Goal: Browse casually: Explore the website without a specific task or goal

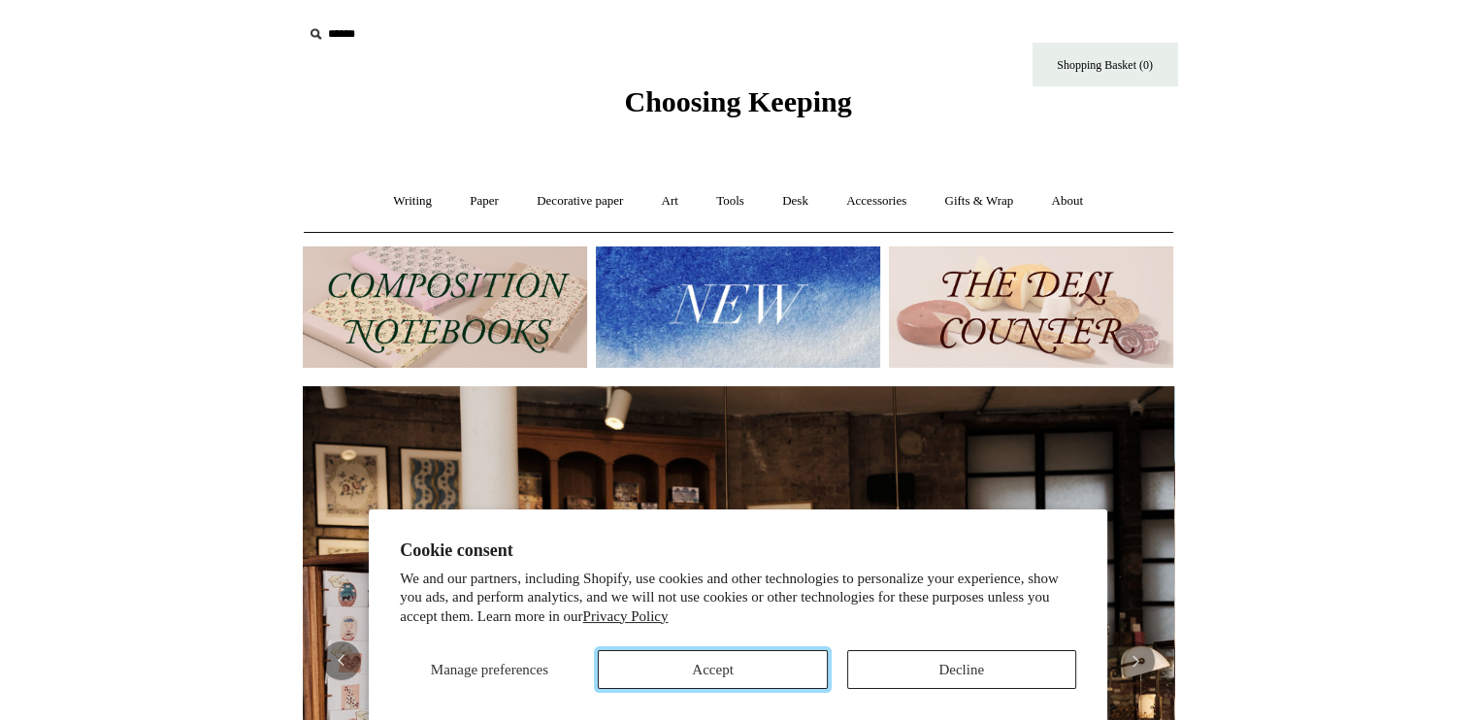
click at [784, 666] on button "Accept" at bounding box center [712, 669] width 229 height 39
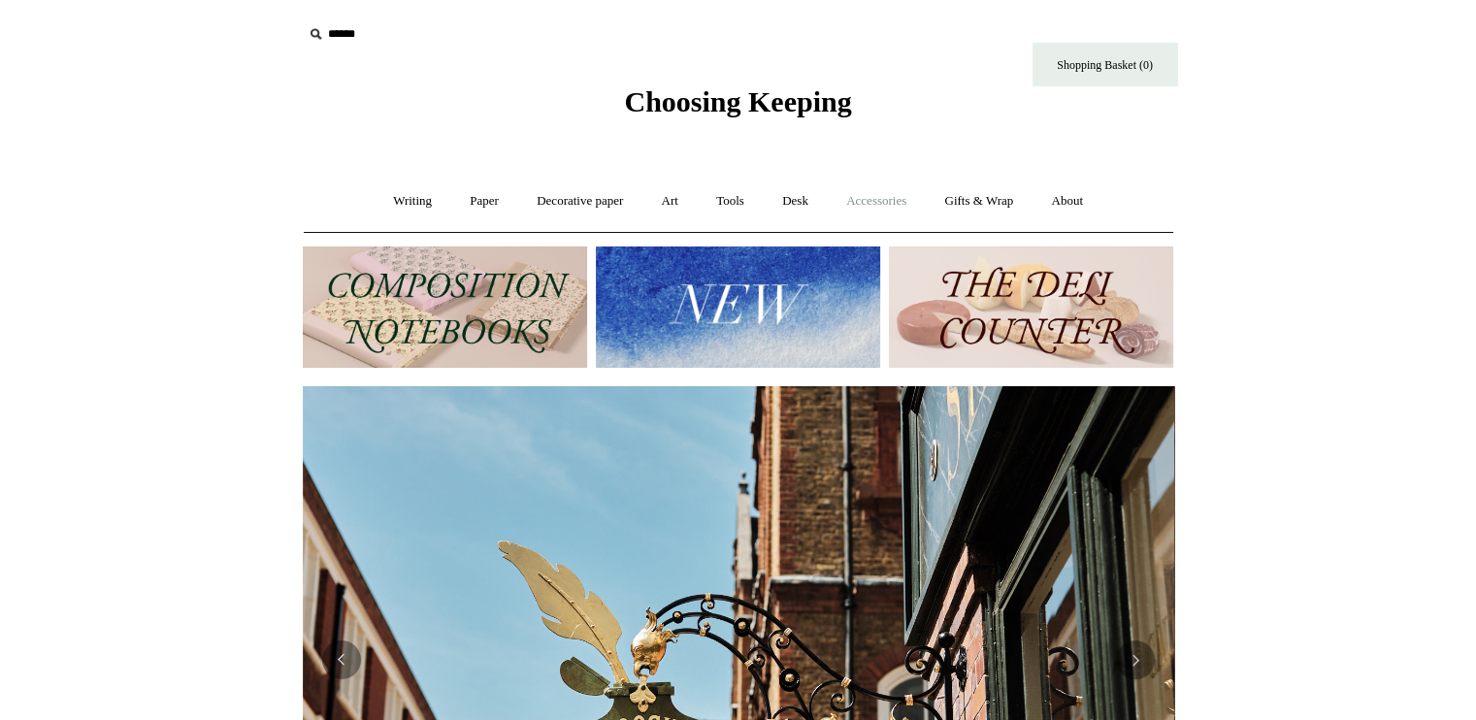
scroll to position [0, 871]
click at [873, 199] on link "Accessories +" at bounding box center [876, 201] width 95 height 51
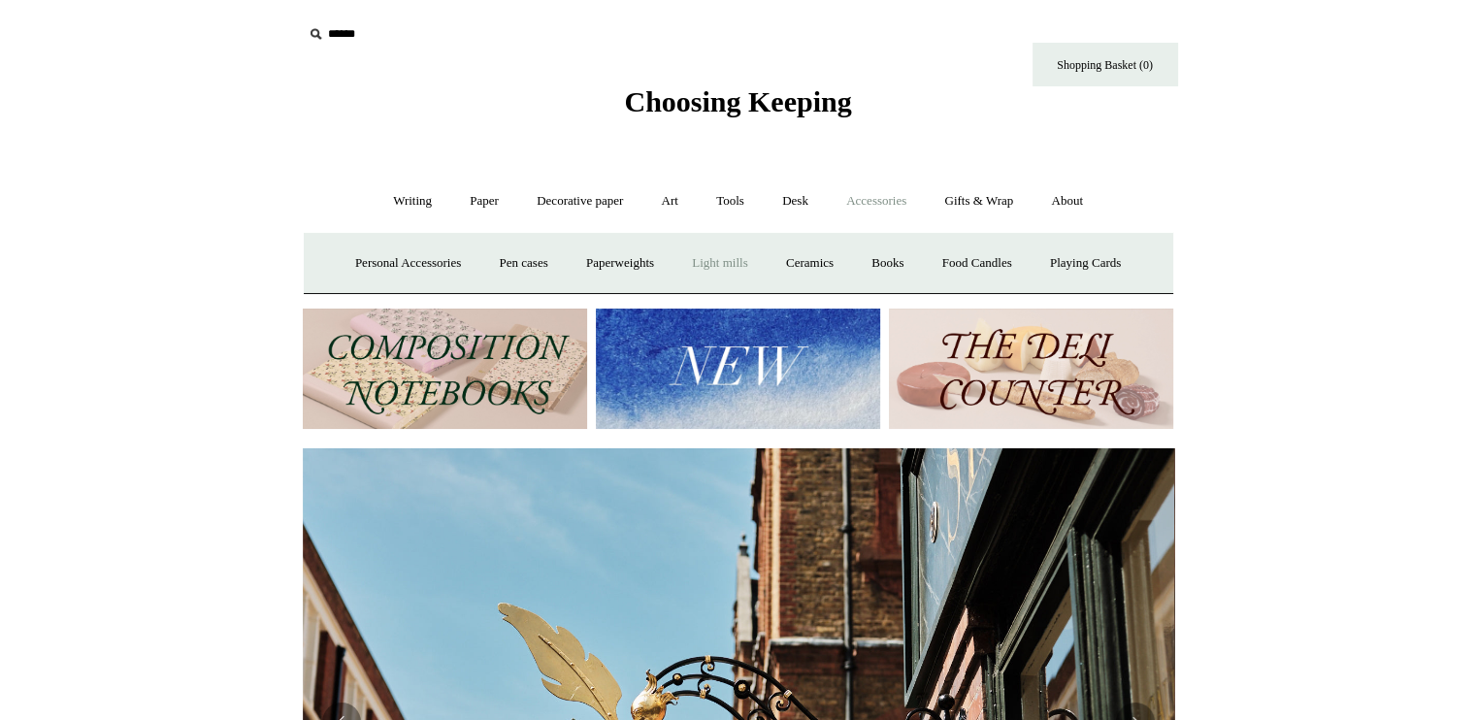
click at [738, 267] on link "Light mills" at bounding box center [719, 263] width 90 height 51
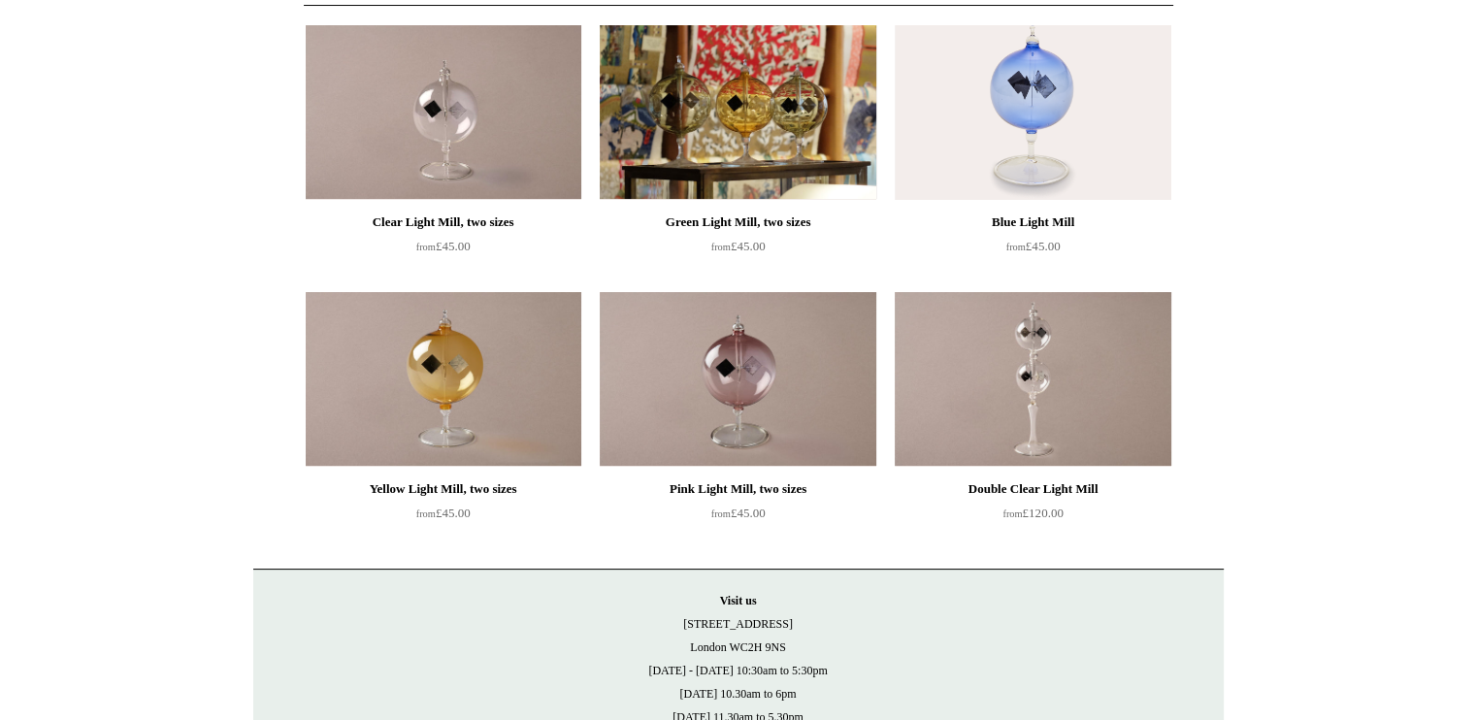
scroll to position [194, 0]
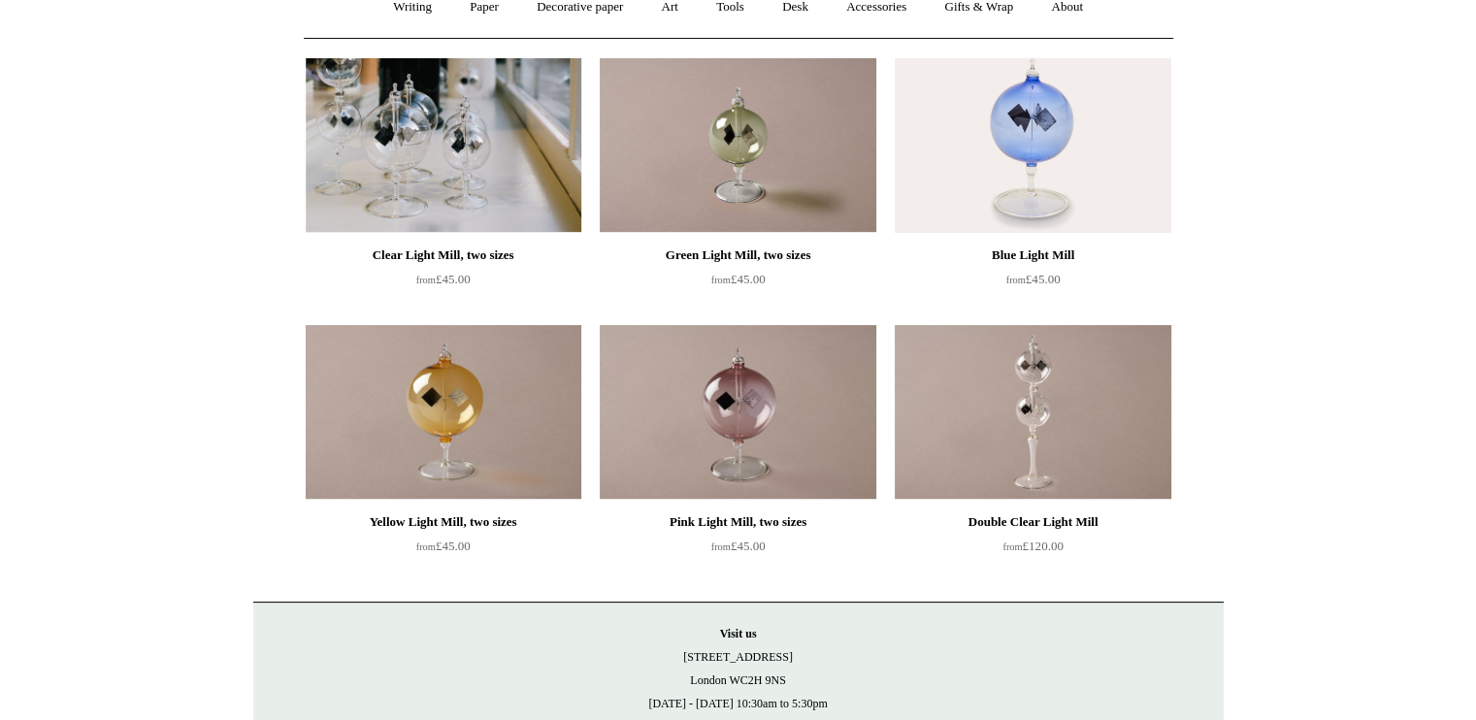
click at [431, 159] on img at bounding box center [444, 145] width 276 height 175
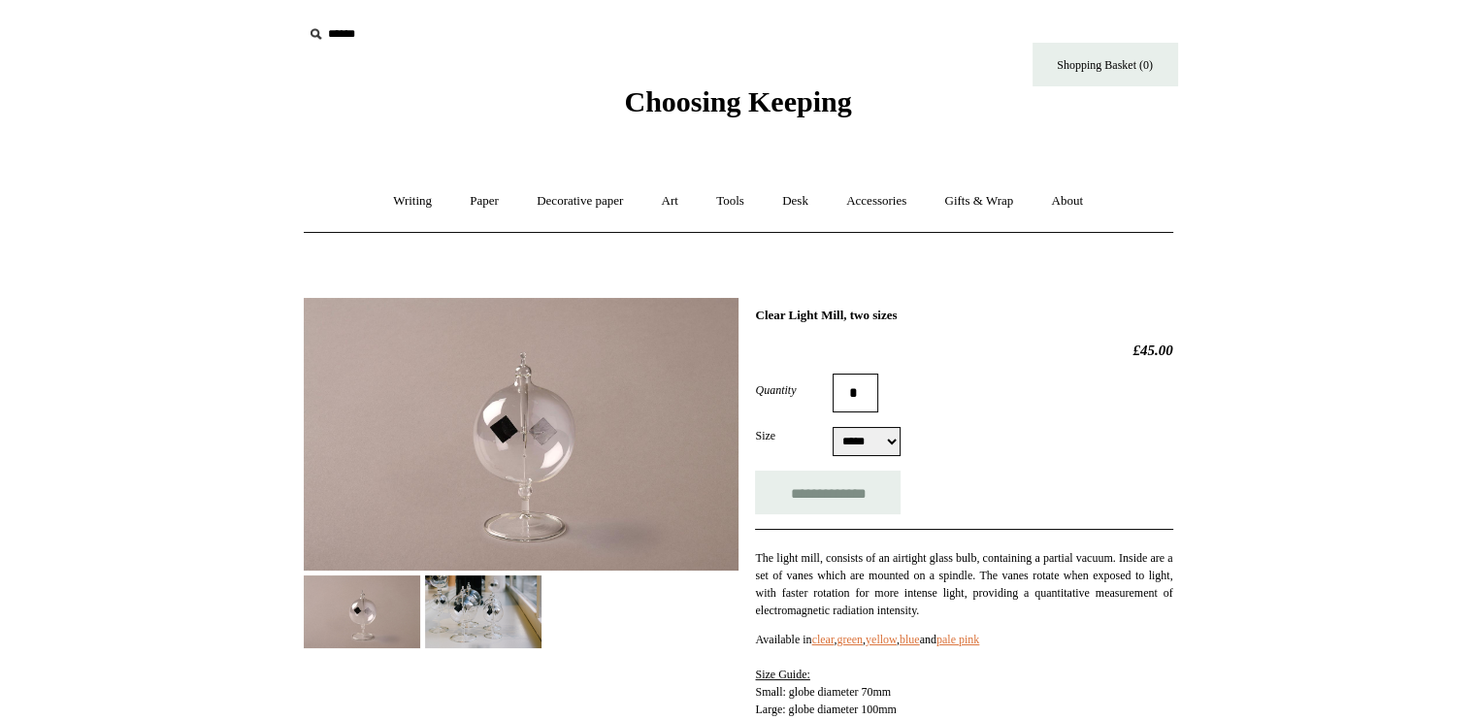
click at [895, 446] on select "***** *****" at bounding box center [866, 441] width 68 height 29
select select "*****"
click at [832, 427] on select "***** *****" at bounding box center [866, 441] width 68 height 29
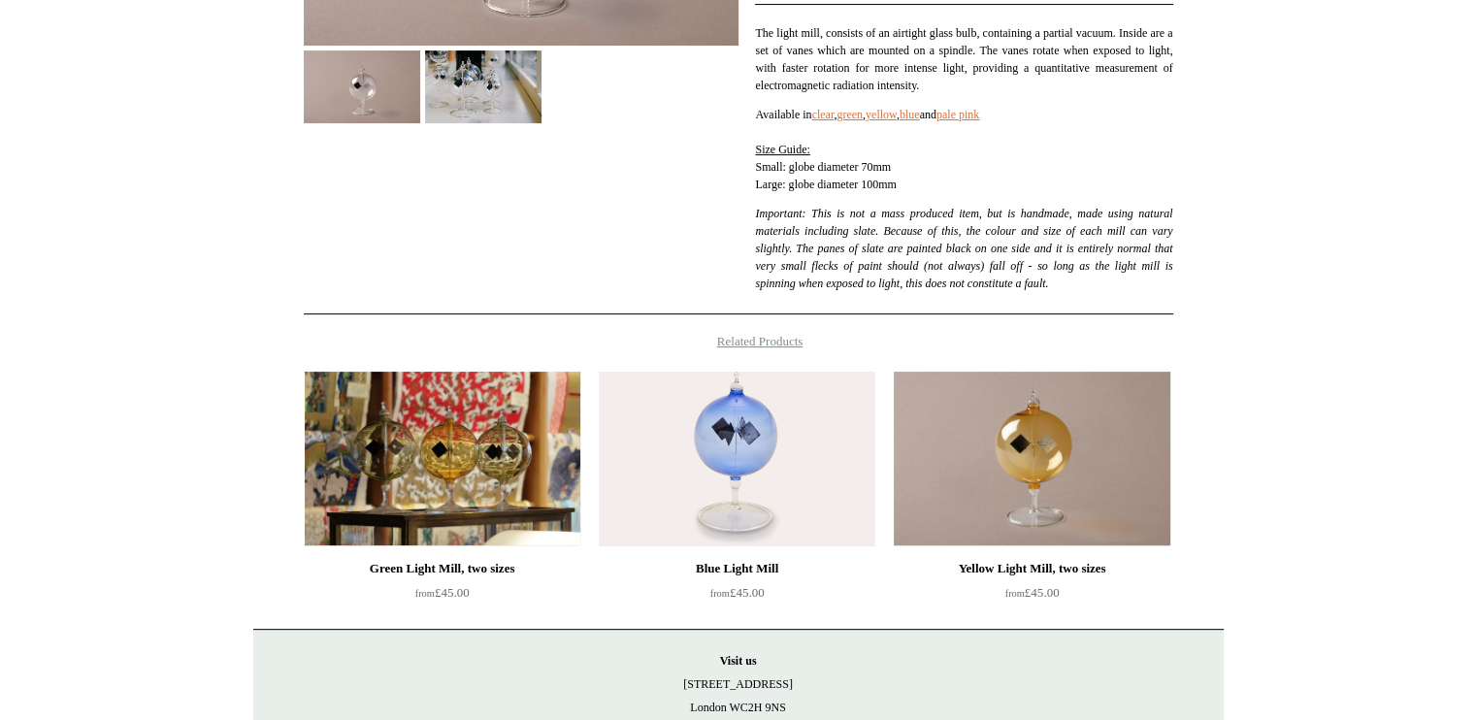
scroll to position [679, 0]
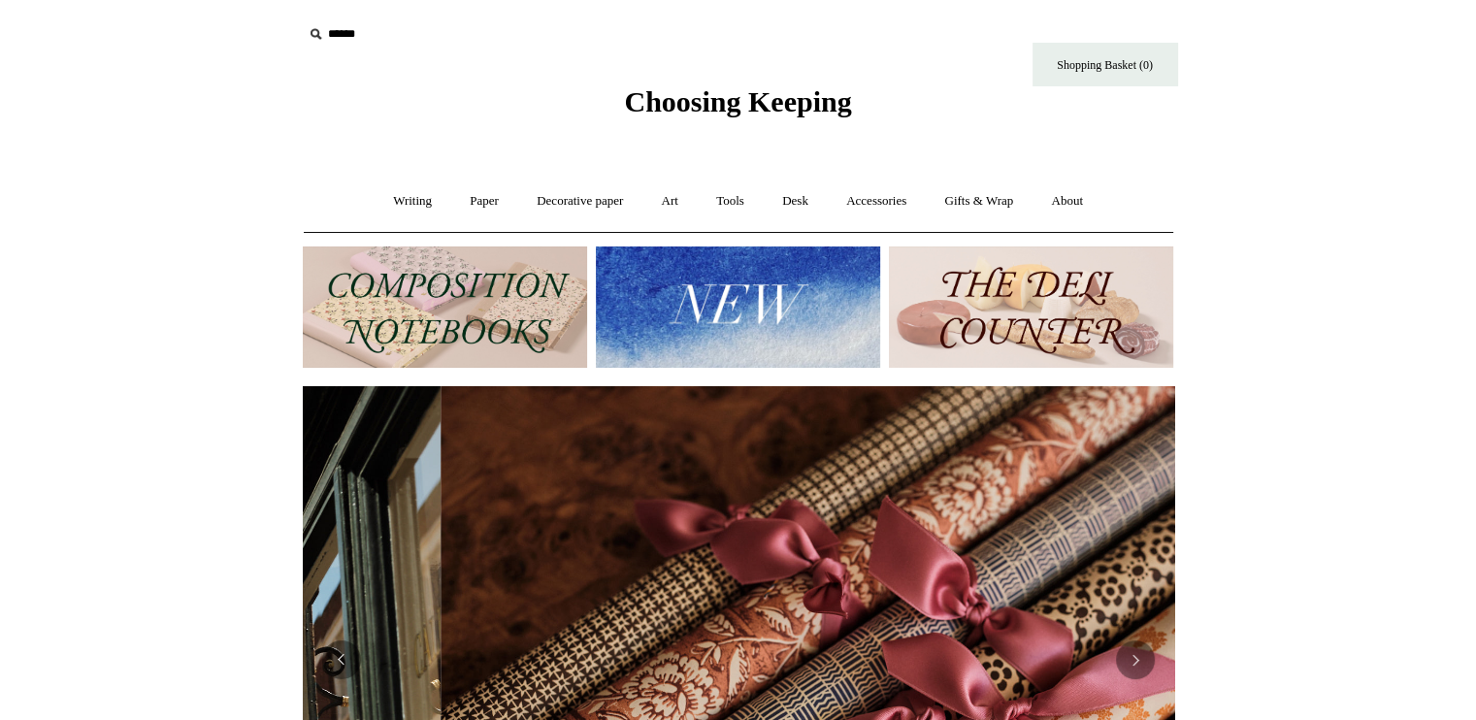
scroll to position [0, 1742]
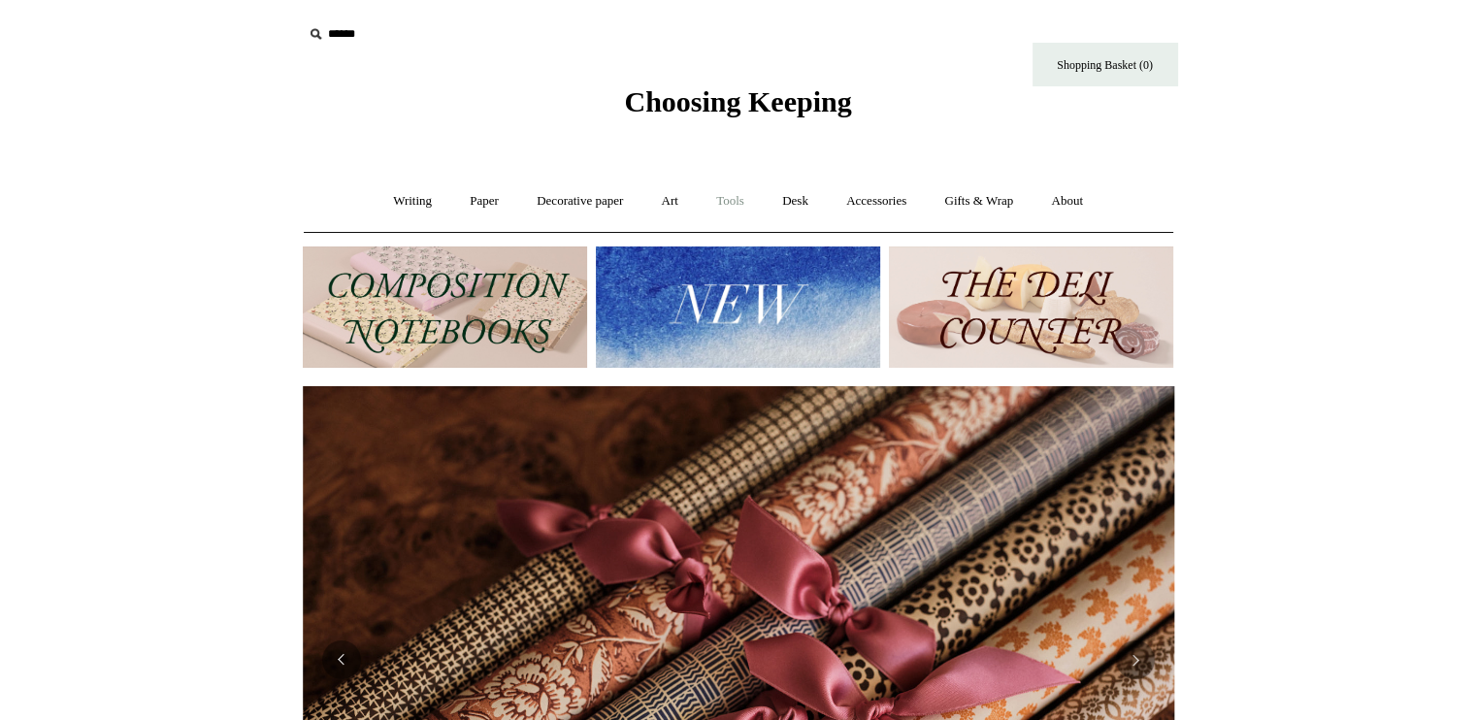
click at [717, 202] on link "Tools +" at bounding box center [730, 201] width 63 height 51
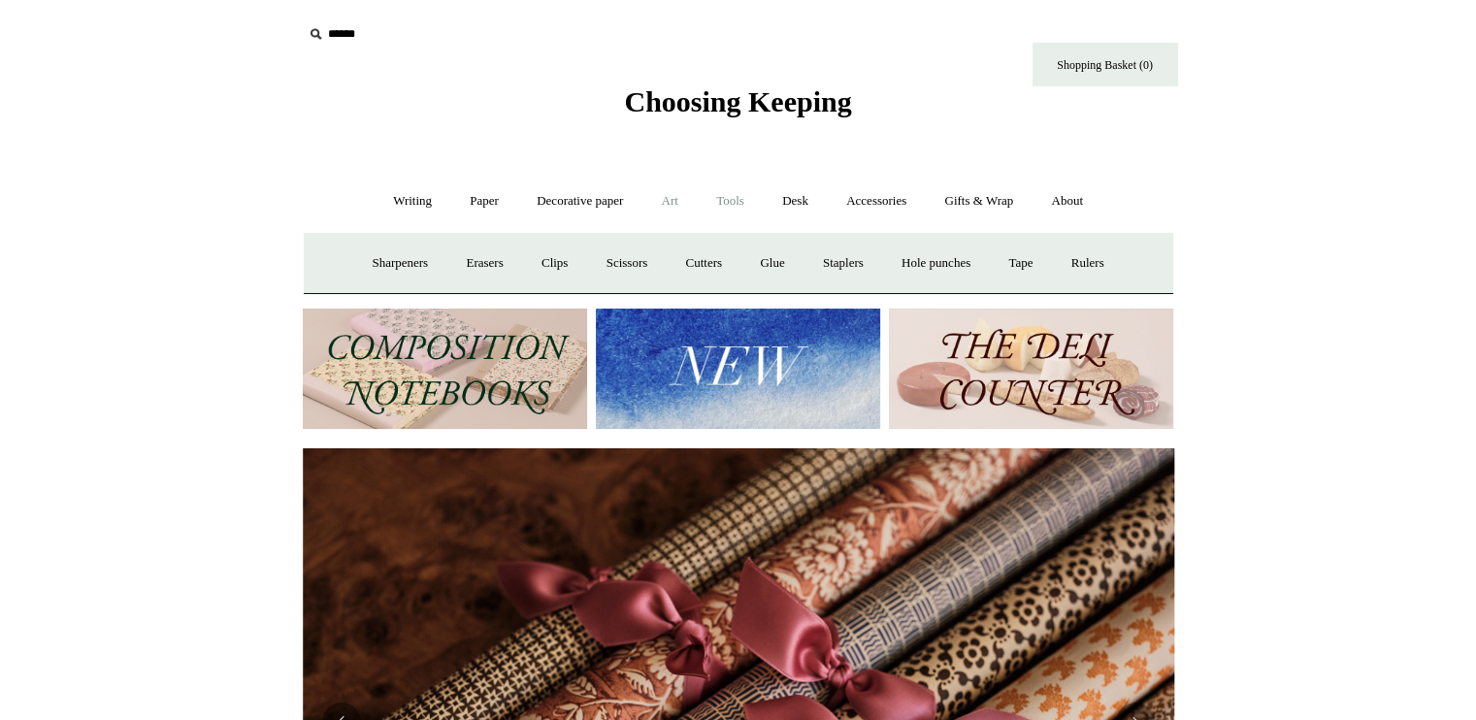
click at [665, 205] on link "Art +" at bounding box center [669, 201] width 51 height 51
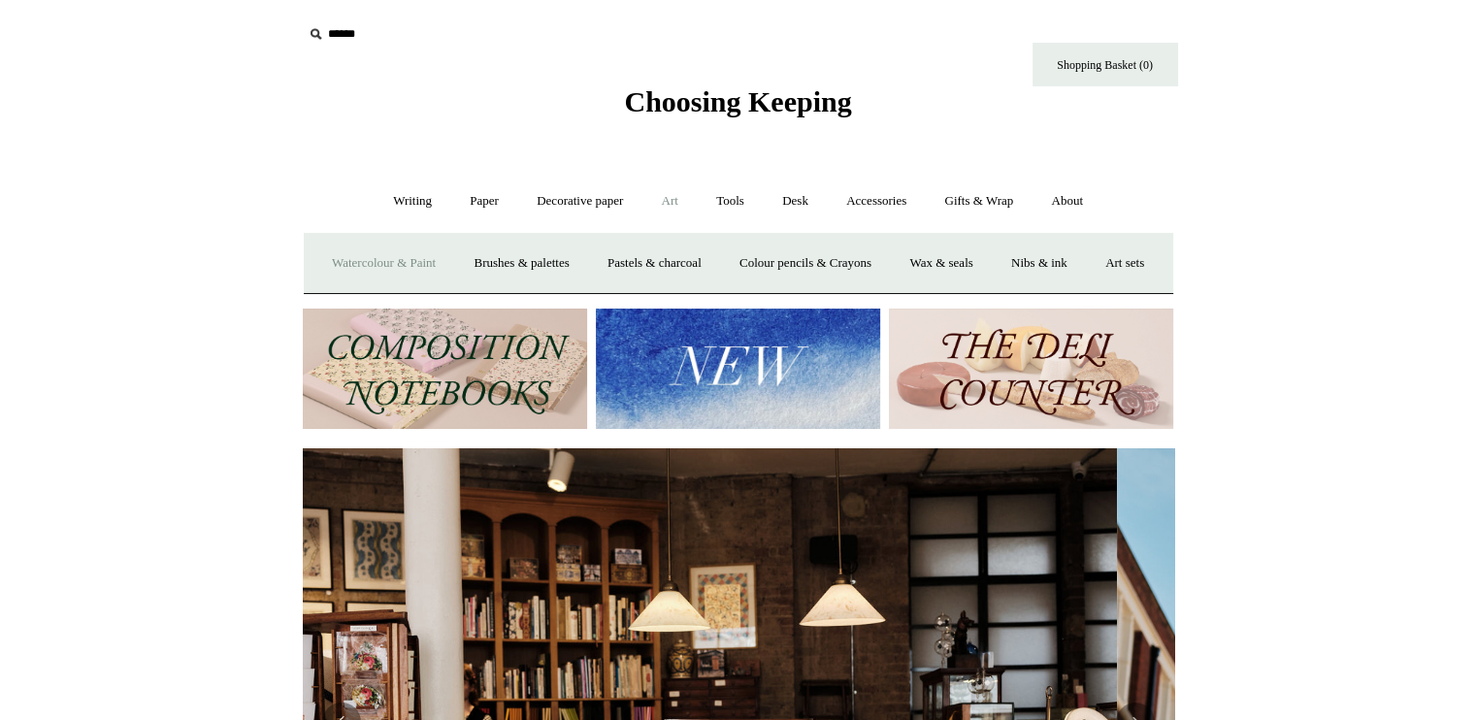
scroll to position [0, 2]
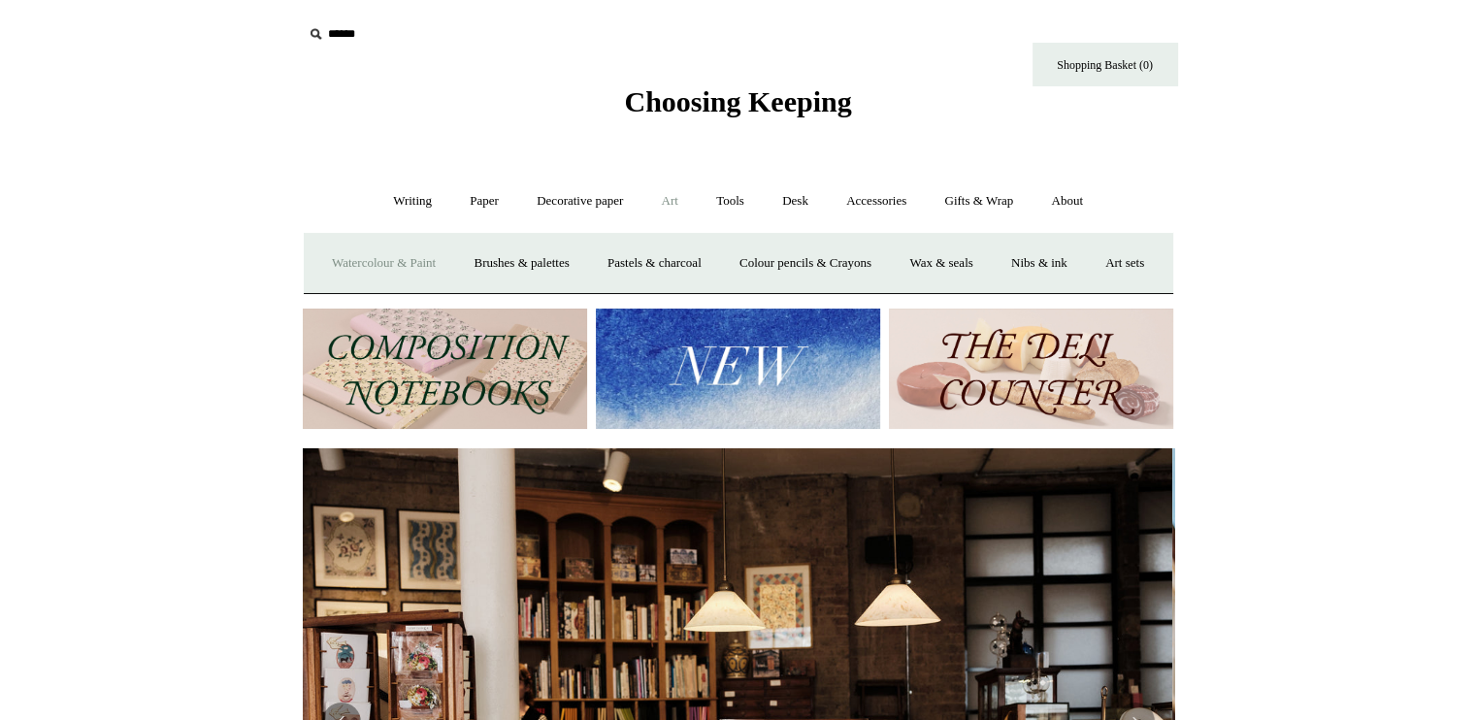
click at [428, 255] on link "Watercolour & Paint" at bounding box center [383, 263] width 139 height 51
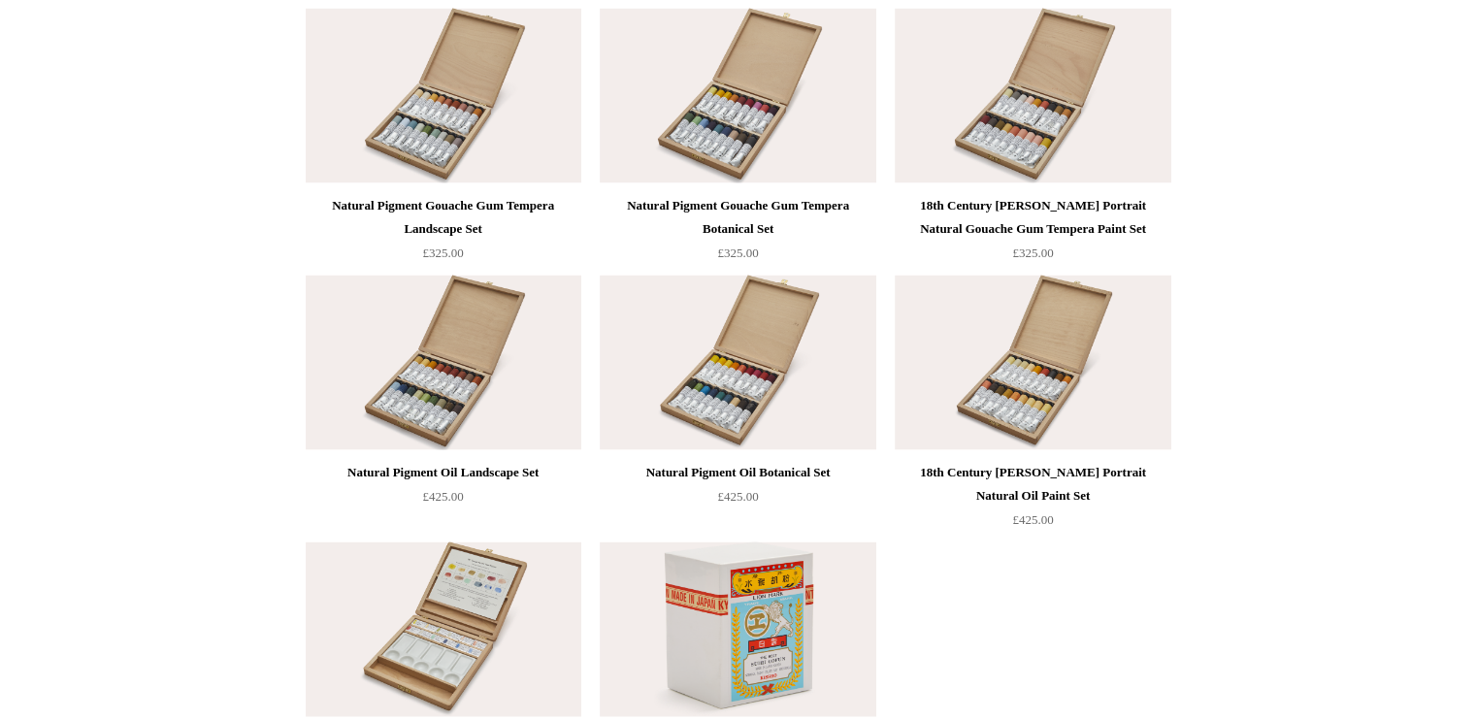
scroll to position [4379, 0]
